Goal: Task Accomplishment & Management: Manage account settings

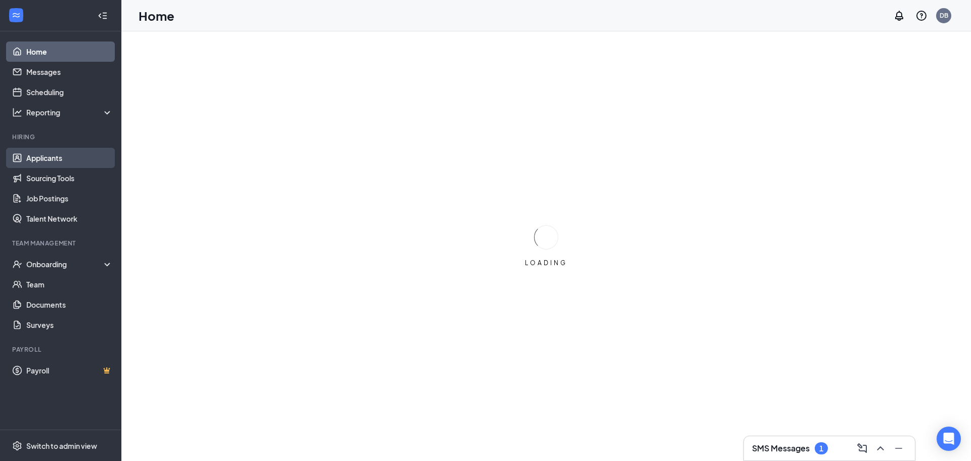
click at [65, 156] on link "Applicants" at bounding box center [69, 158] width 86 height 20
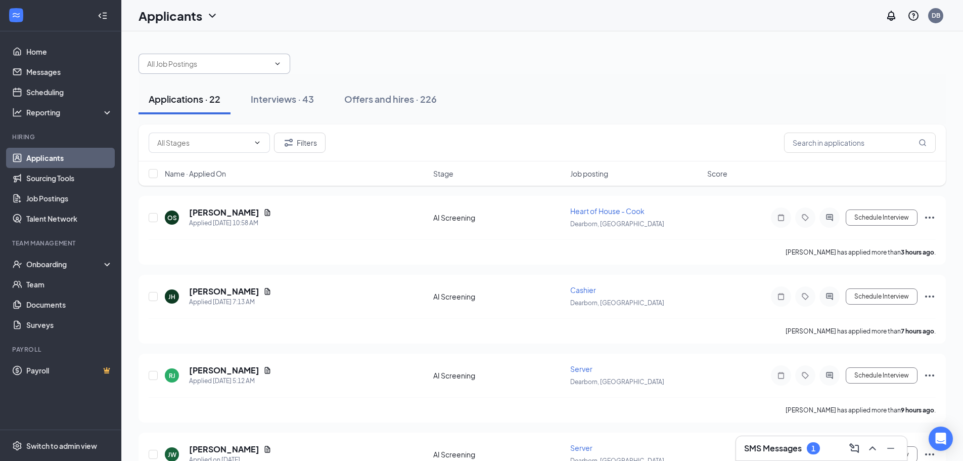
click at [188, 60] on input "text" at bounding box center [208, 63] width 122 height 11
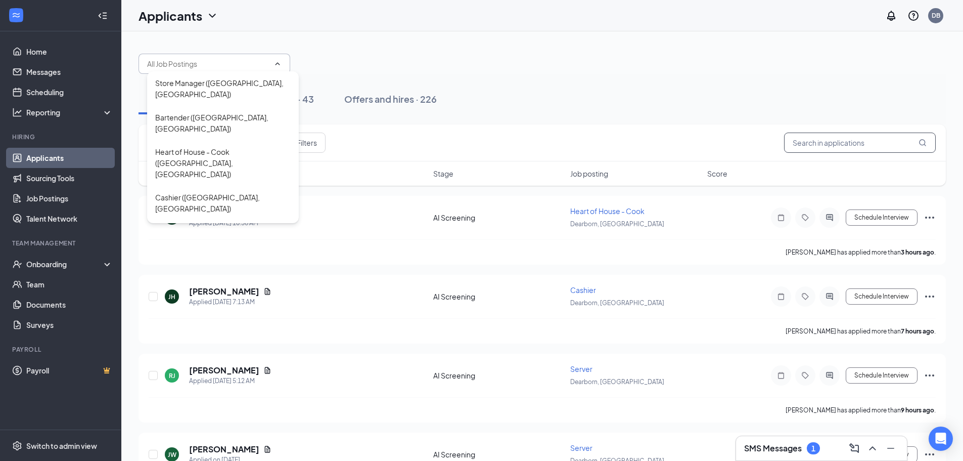
click at [853, 144] on input "text" at bounding box center [860, 143] width 152 height 20
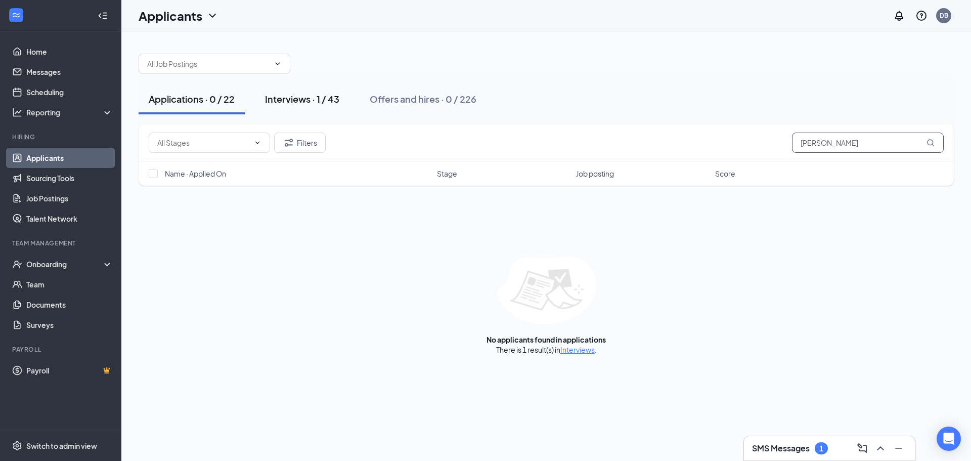
type input "[PERSON_NAME]"
click at [298, 102] on div "Interviews · 1 / 43" at bounding box center [302, 99] width 74 height 13
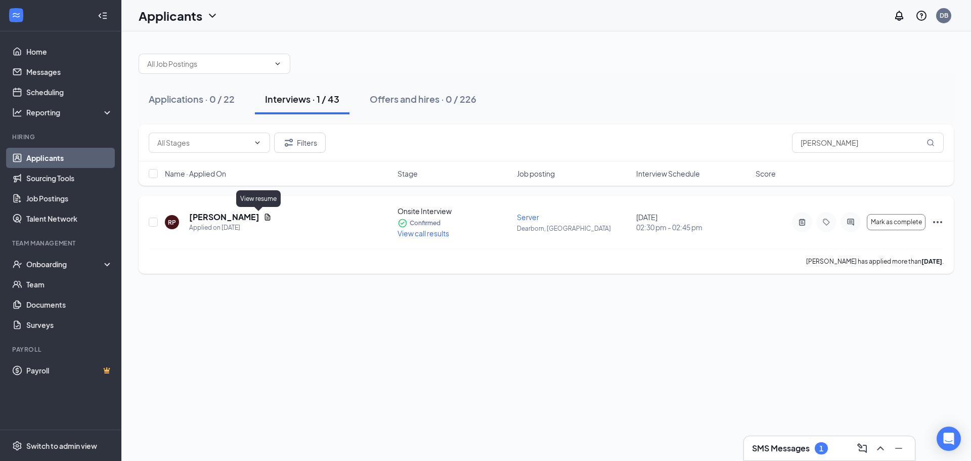
click at [264, 215] on icon "Document" at bounding box center [268, 217] width 8 height 8
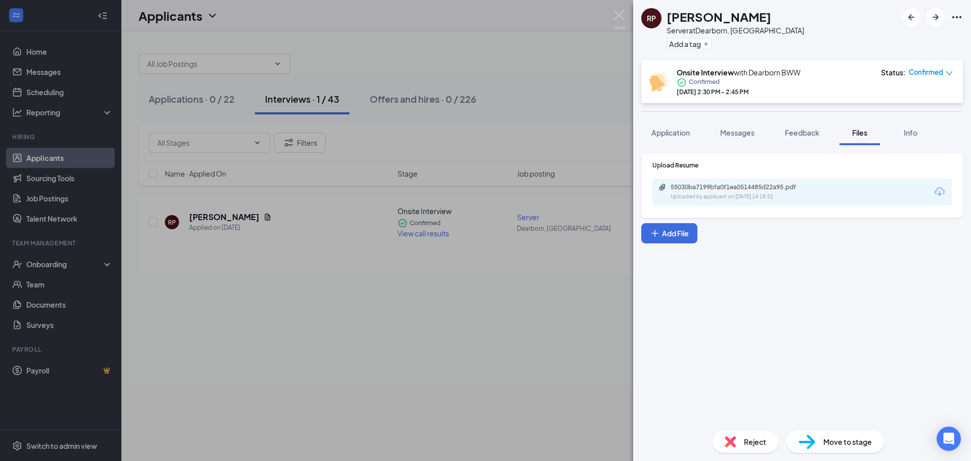
click at [705, 188] on div "55030ba7199bfa0f1ea0514485d22a95.pdf" at bounding box center [742, 187] width 142 height 8
click at [520, 344] on div "[PERSON_NAME] Server at [GEOGRAPHIC_DATA], [GEOGRAPHIC_DATA] Add a tag Onsite I…" at bounding box center [485, 230] width 971 height 461
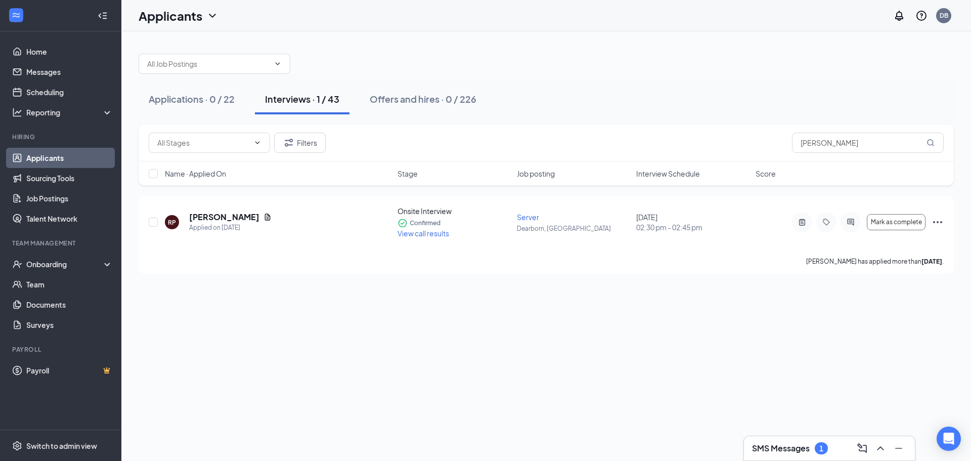
click at [651, 361] on div "Store Manager ([GEOGRAPHIC_DATA], [GEOGRAPHIC_DATA]) Bartender ([GEOGRAPHIC_DAT…" at bounding box center [546, 245] width 850 height 429
click at [76, 75] on link "Messages" at bounding box center [69, 72] width 86 height 20
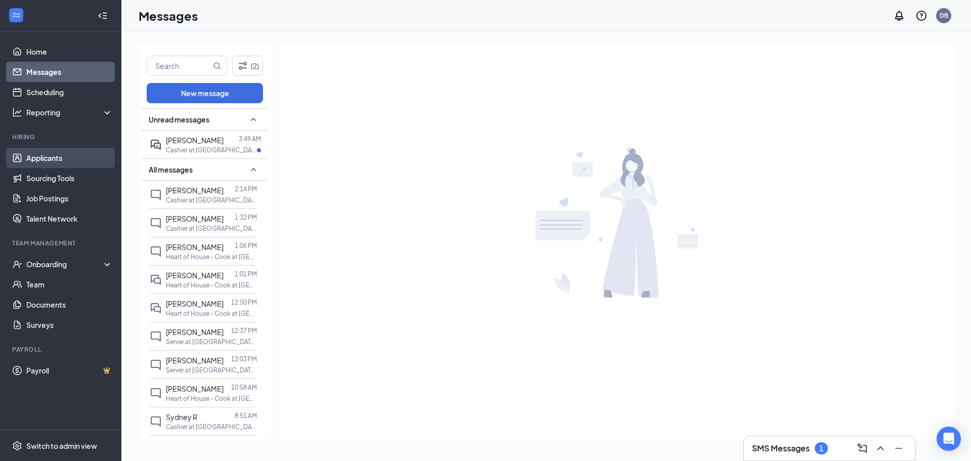
click at [70, 158] on link "Applicants" at bounding box center [69, 158] width 86 height 20
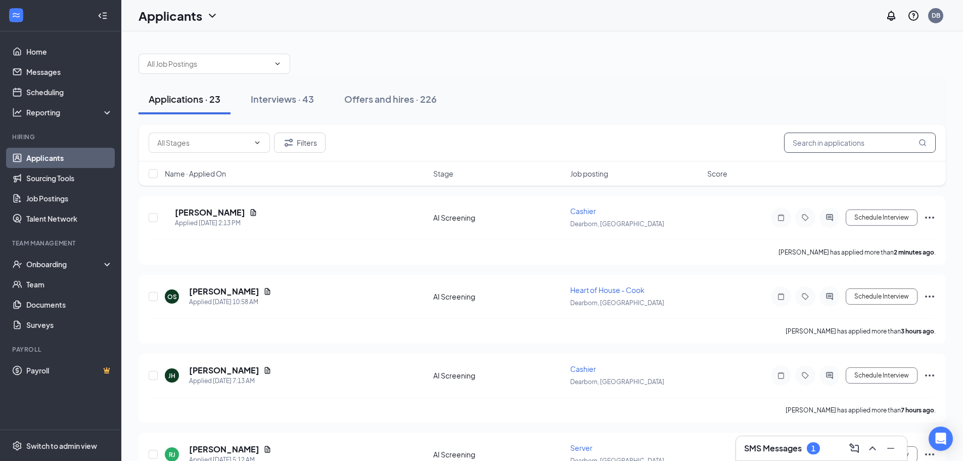
click at [827, 144] on input "text" at bounding box center [860, 143] width 152 height 20
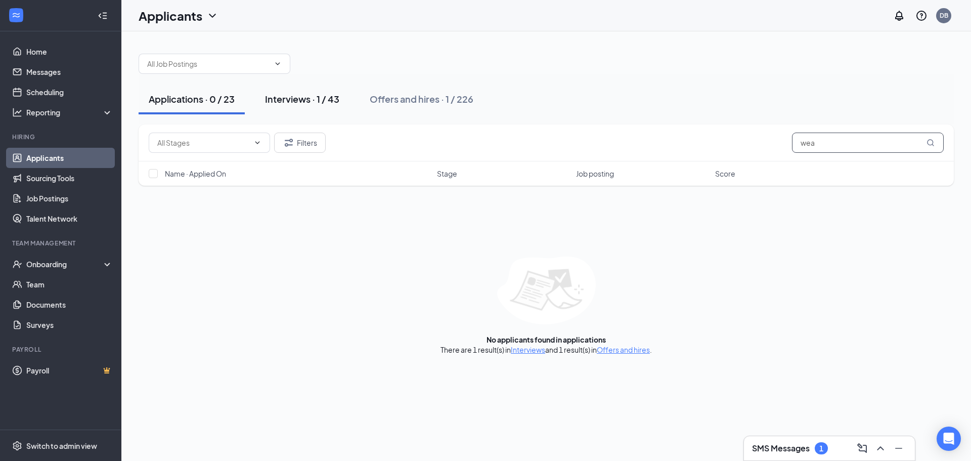
type input "wea"
click at [294, 98] on div "Interviews · 1 / 43" at bounding box center [302, 99] width 74 height 13
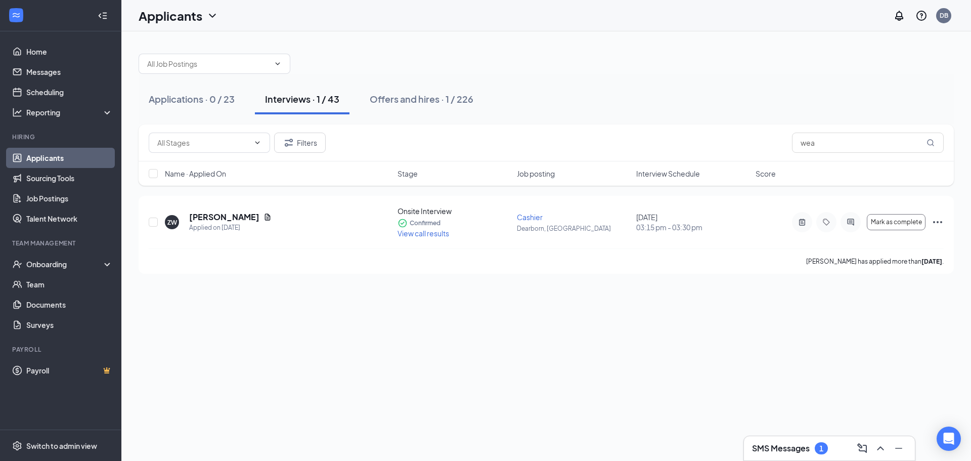
click at [476, 293] on div "Applications · 0 / 23 Interviews · 1 / 43 Offers and hires · 1 / 226 Filters we…" at bounding box center [546, 245] width 850 height 429
click at [264, 216] on icon "Document" at bounding box center [268, 217] width 8 height 8
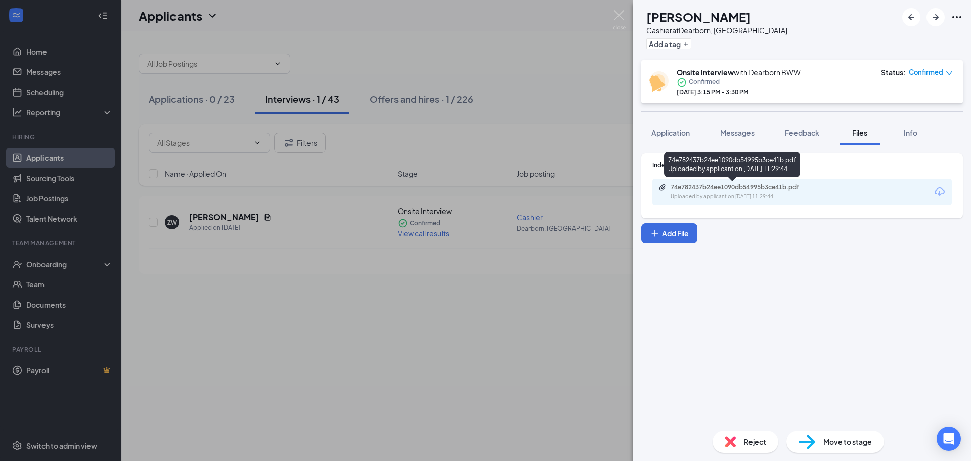
click at [691, 193] on div "Uploaded by applicant on [DATE] 11:29:44" at bounding box center [747, 197] width 152 height 8
